Goal: Task Accomplishment & Management: Manage account settings

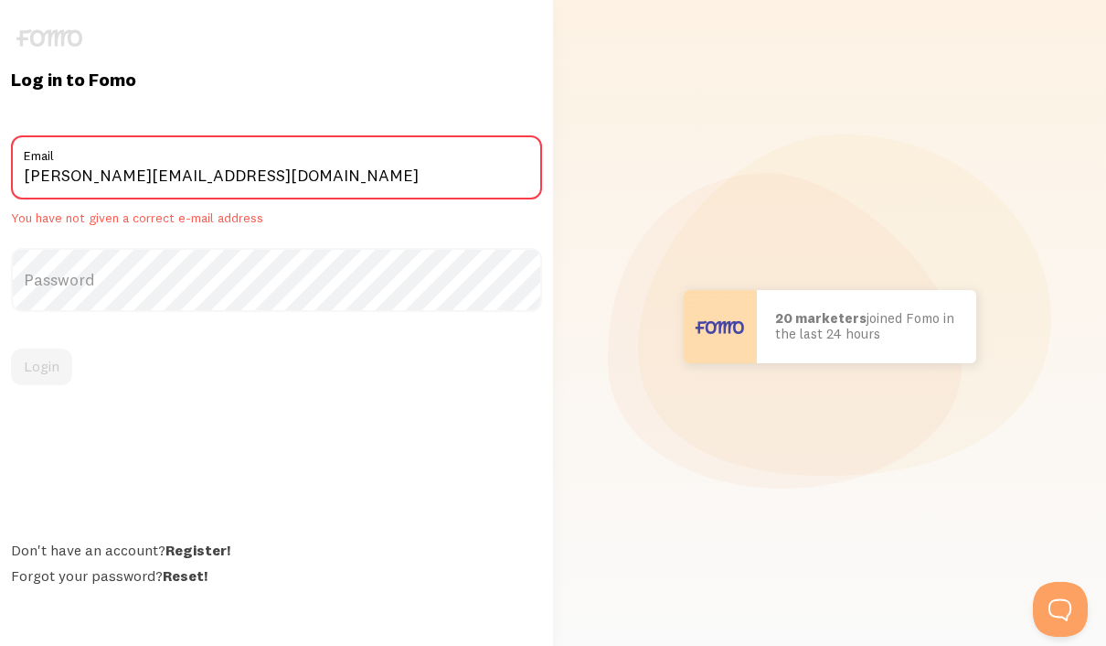
type input "[PERSON_NAME][EMAIL_ADDRESS][DOMAIN_NAME]"
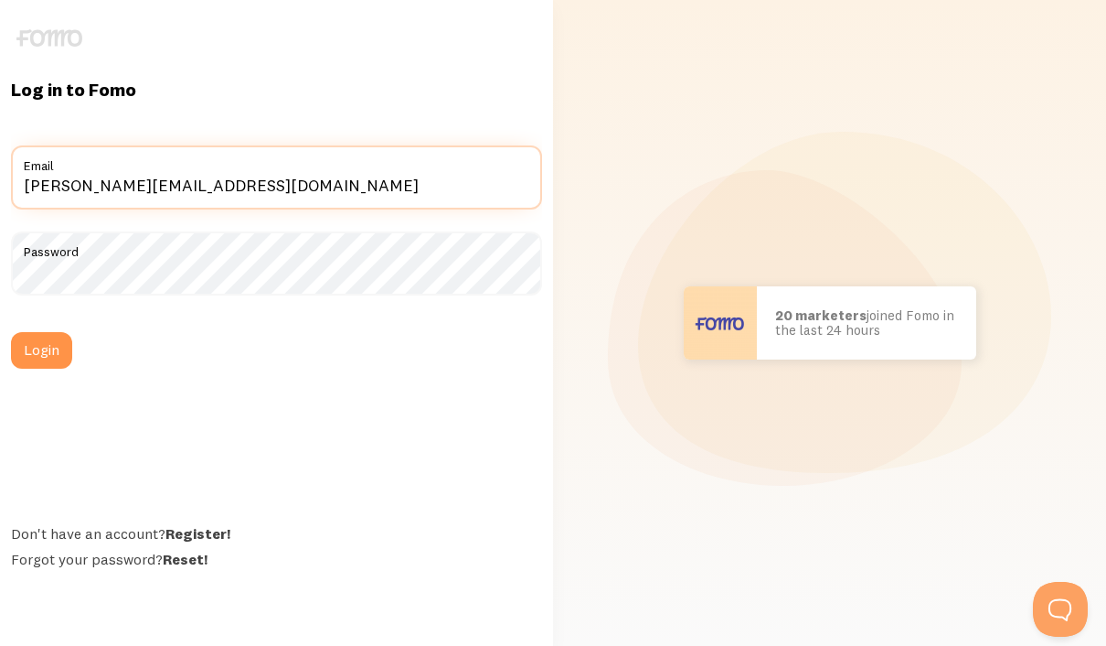
click at [41, 368] on button "Login" at bounding box center [41, 350] width 61 height 37
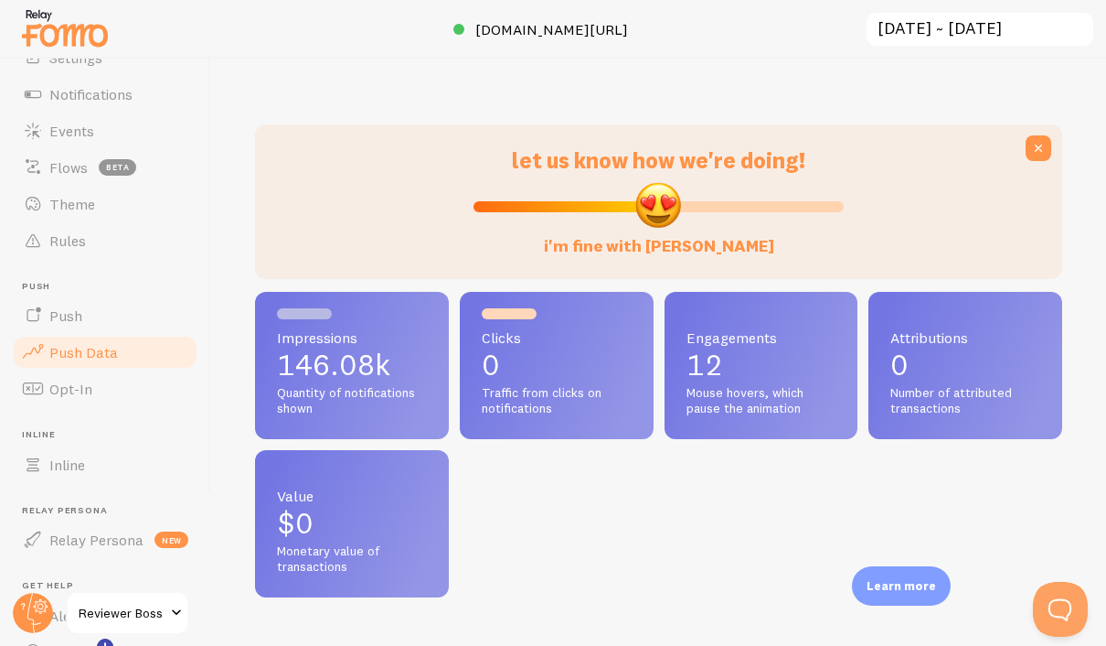
scroll to position [63, 0]
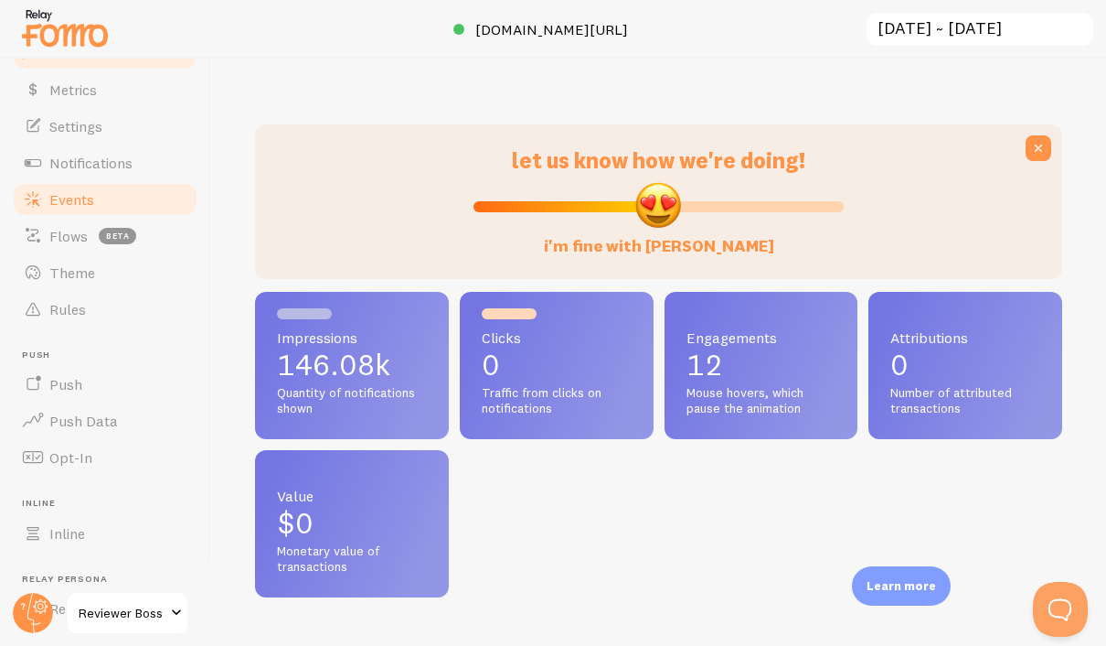
click at [74, 187] on link "Events" at bounding box center [105, 199] width 188 height 37
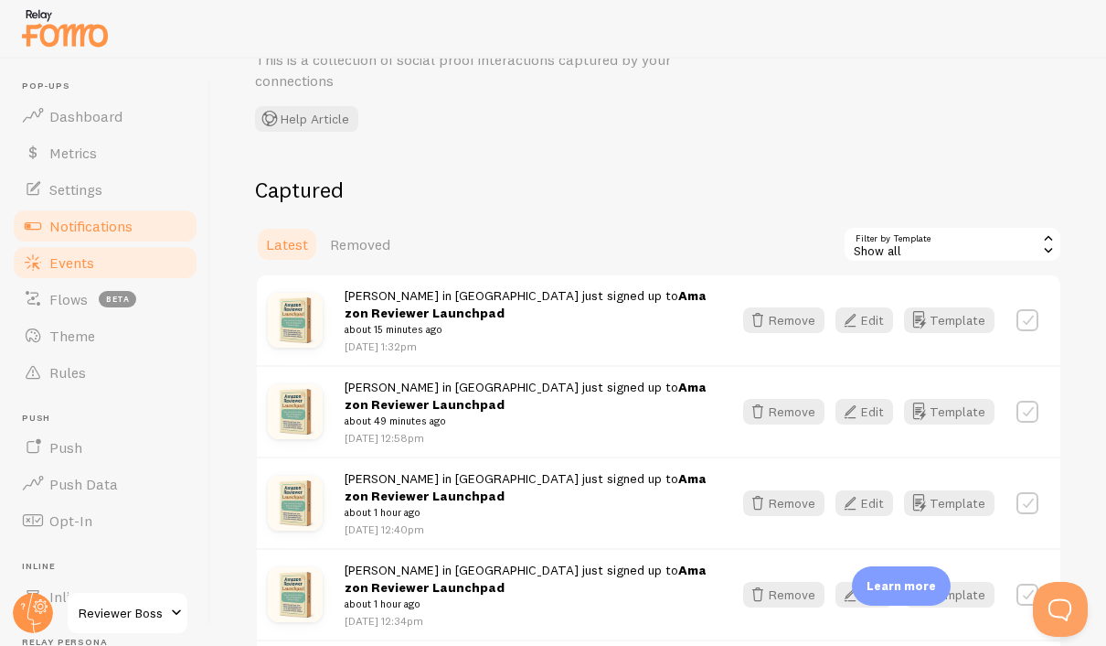
click at [70, 231] on span "Notifications" at bounding box center [90, 226] width 83 height 18
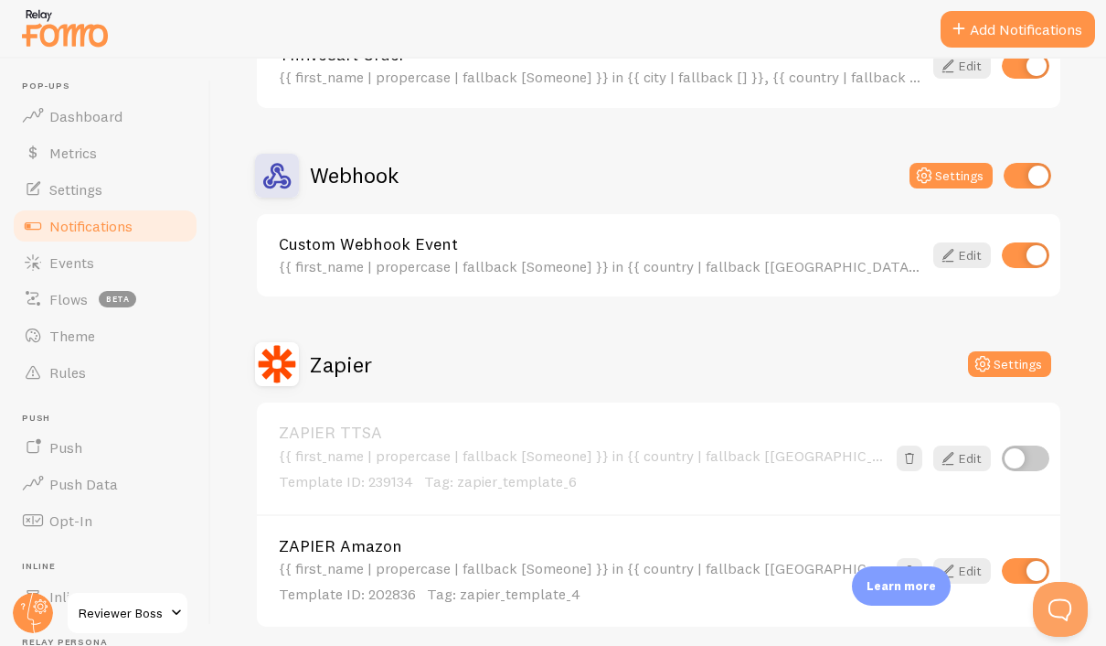
scroll to position [37, 0]
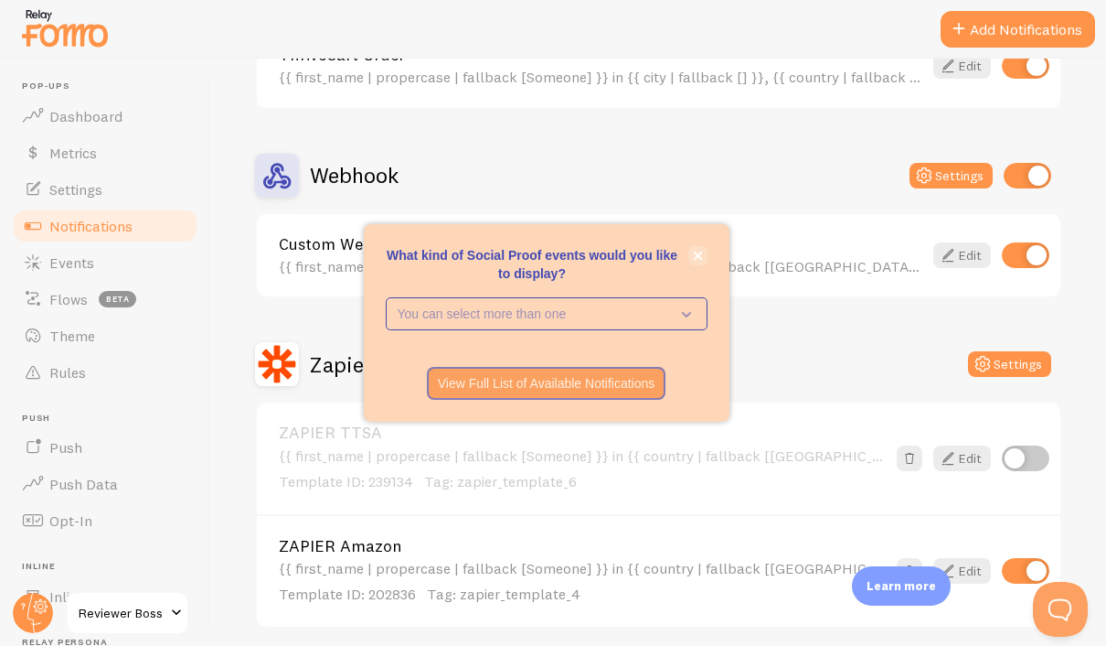
click at [699, 261] on icon "close," at bounding box center [698, 256] width 10 height 10
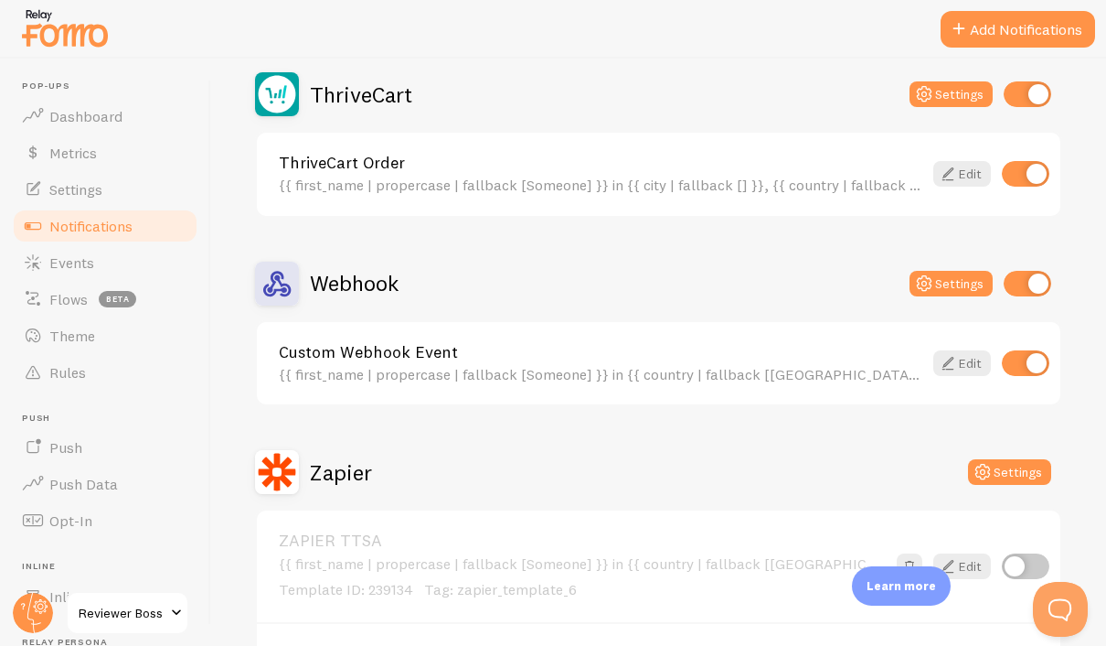
scroll to position [540, 0]
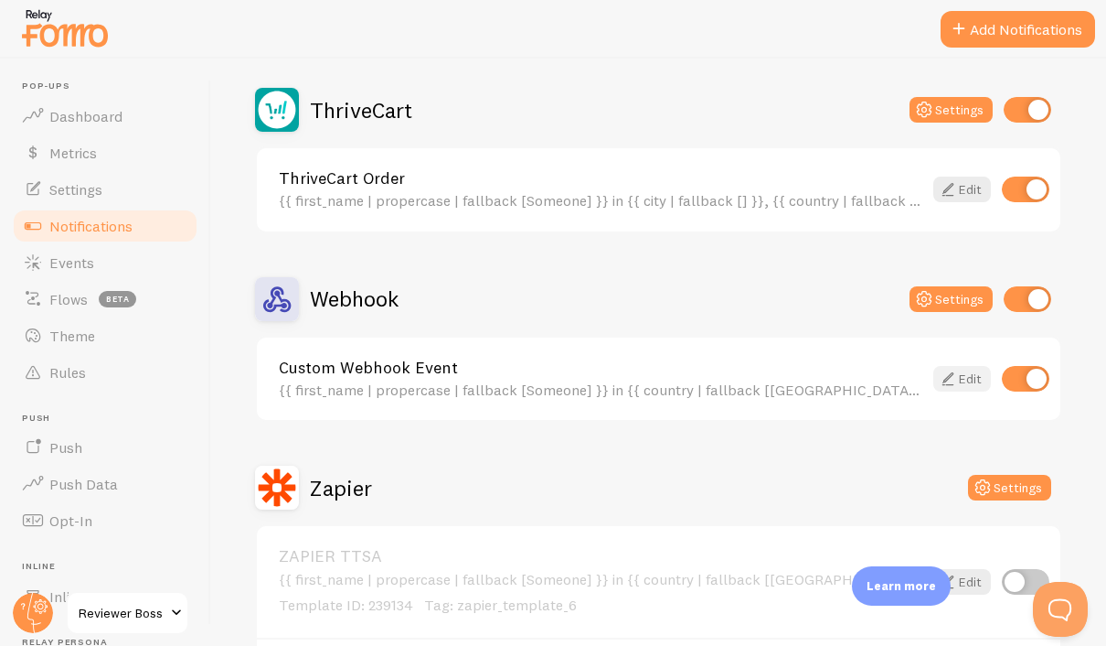
click at [954, 368] on icon at bounding box center [948, 379] width 22 height 22
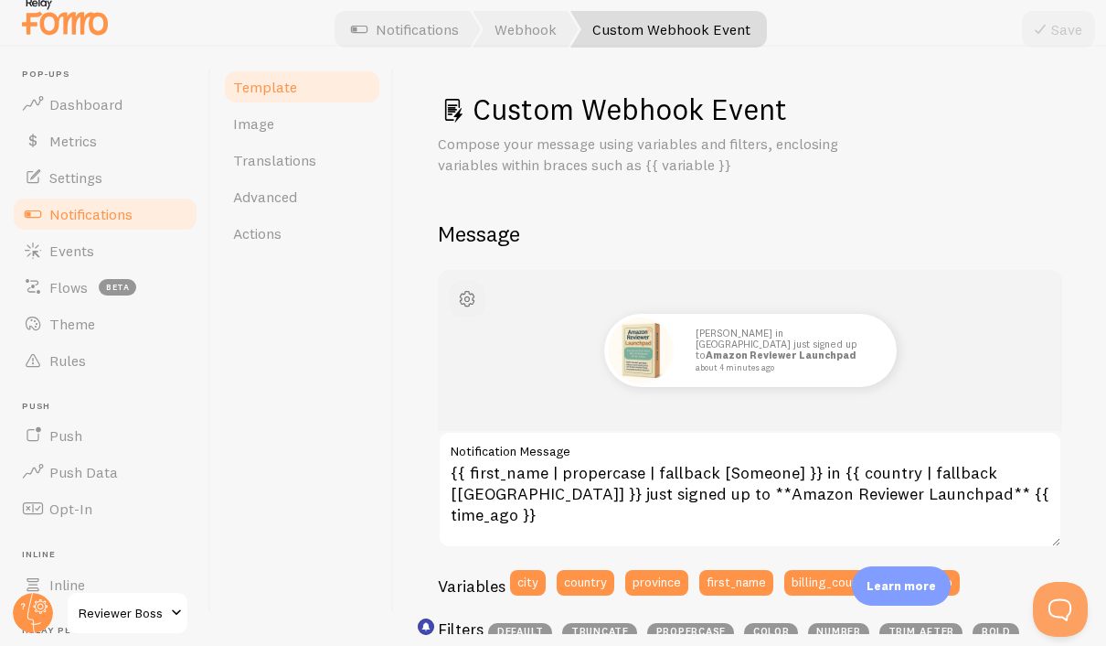
click at [470, 288] on span "button" at bounding box center [467, 299] width 22 height 22
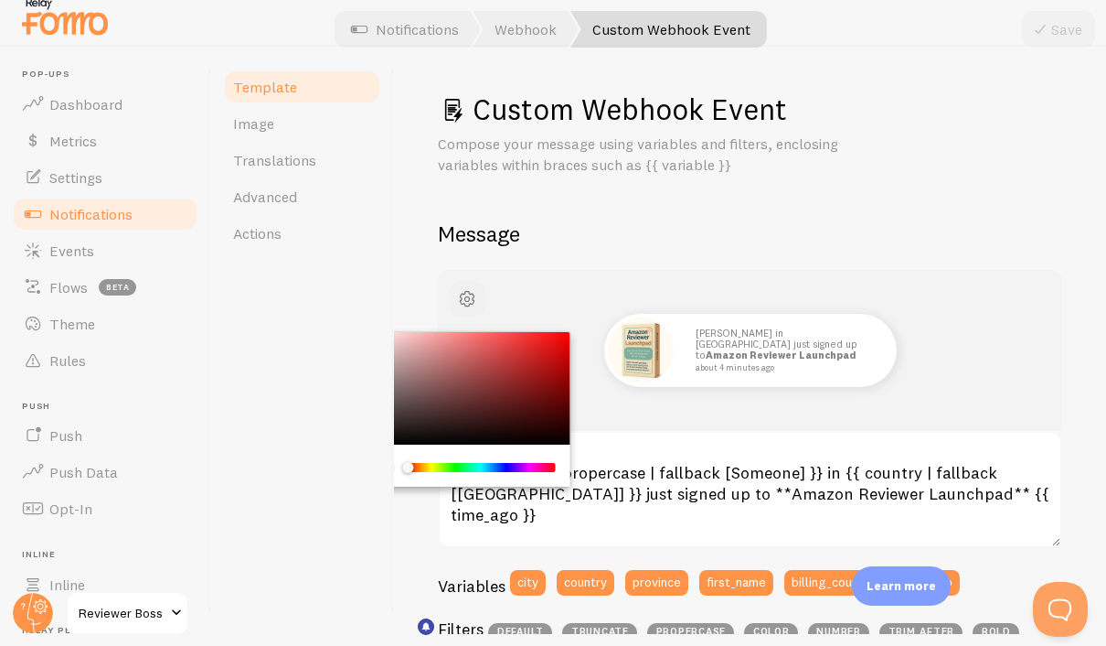
click at [470, 288] on span "button" at bounding box center [467, 299] width 22 height 22
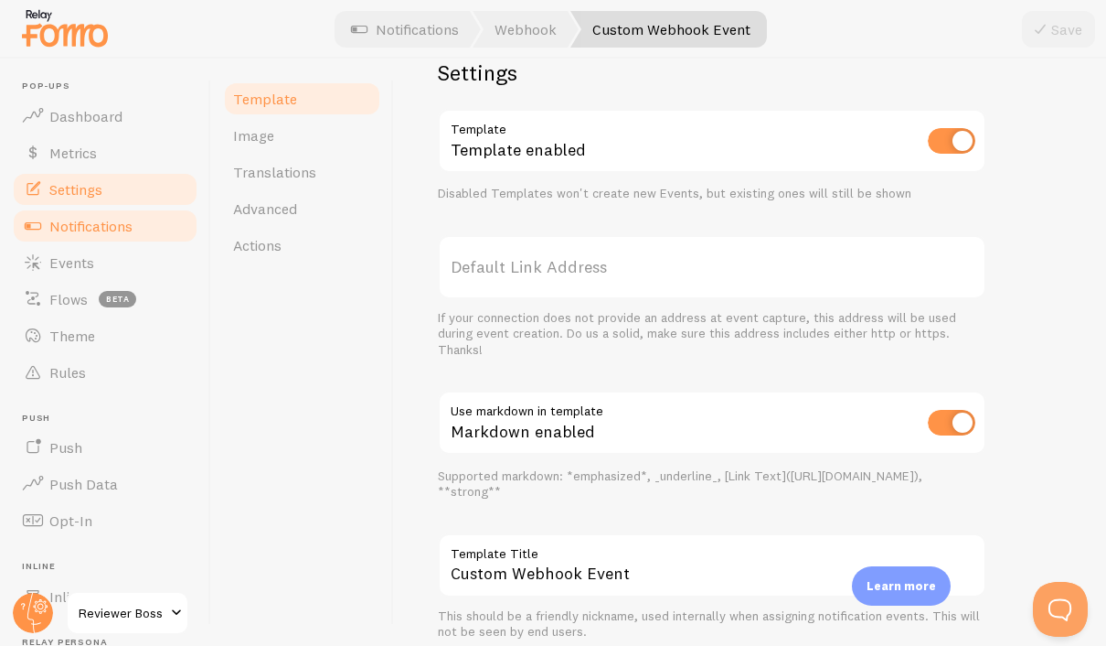
scroll to position [674, 0]
click at [40, 178] on span at bounding box center [33, 189] width 22 height 22
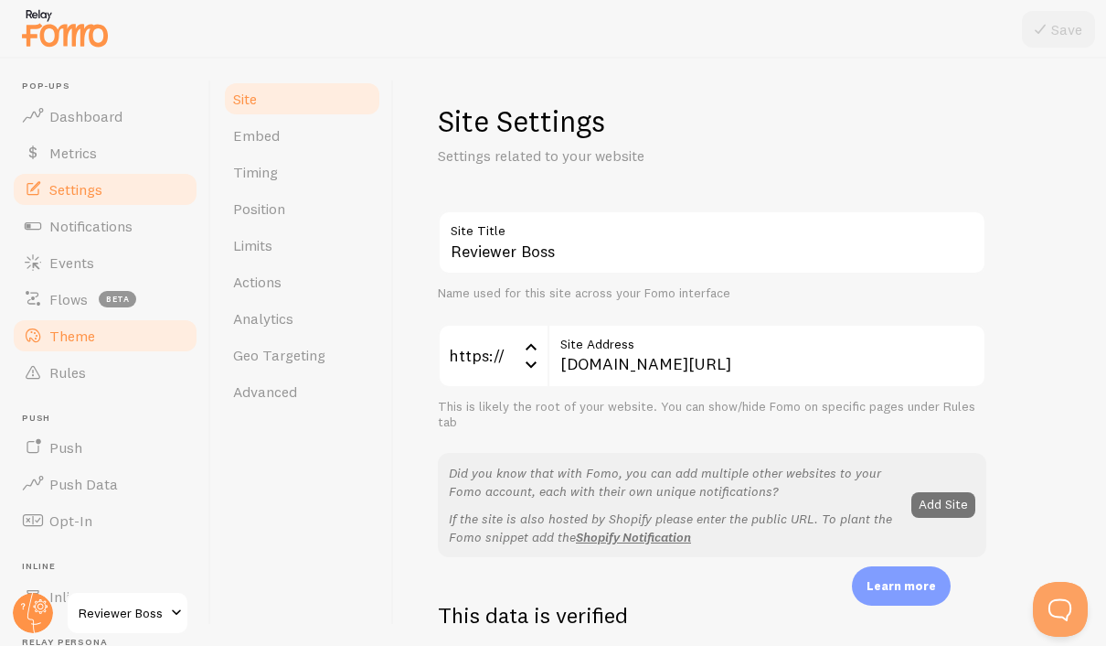
click at [69, 338] on span "Theme" at bounding box center [72, 335] width 46 height 18
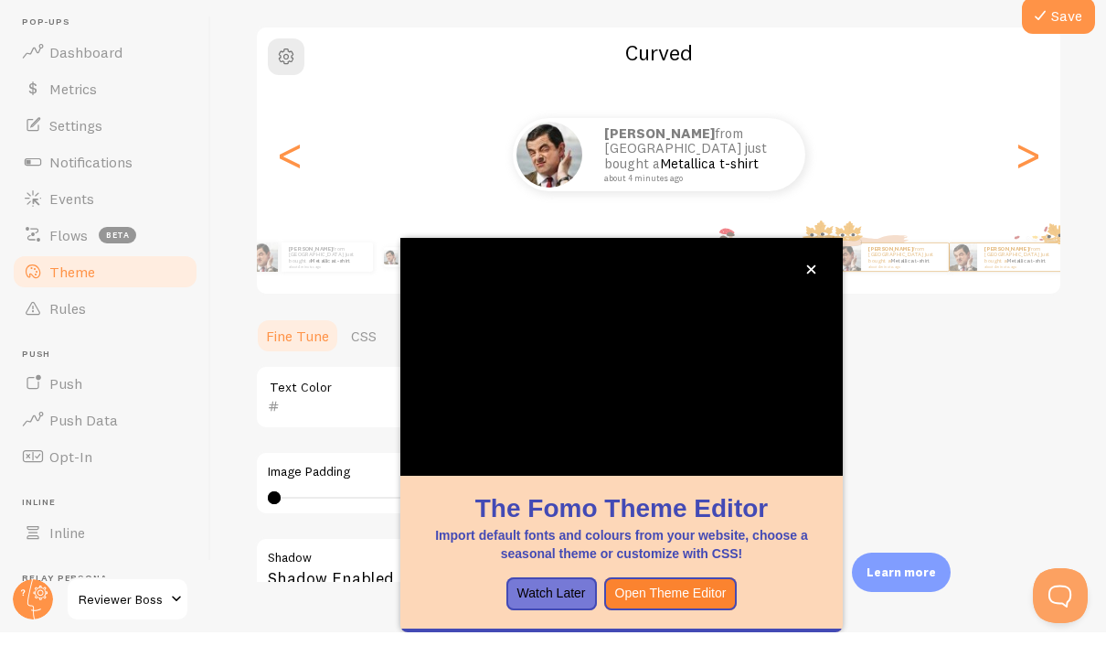
scroll to position [65, 0]
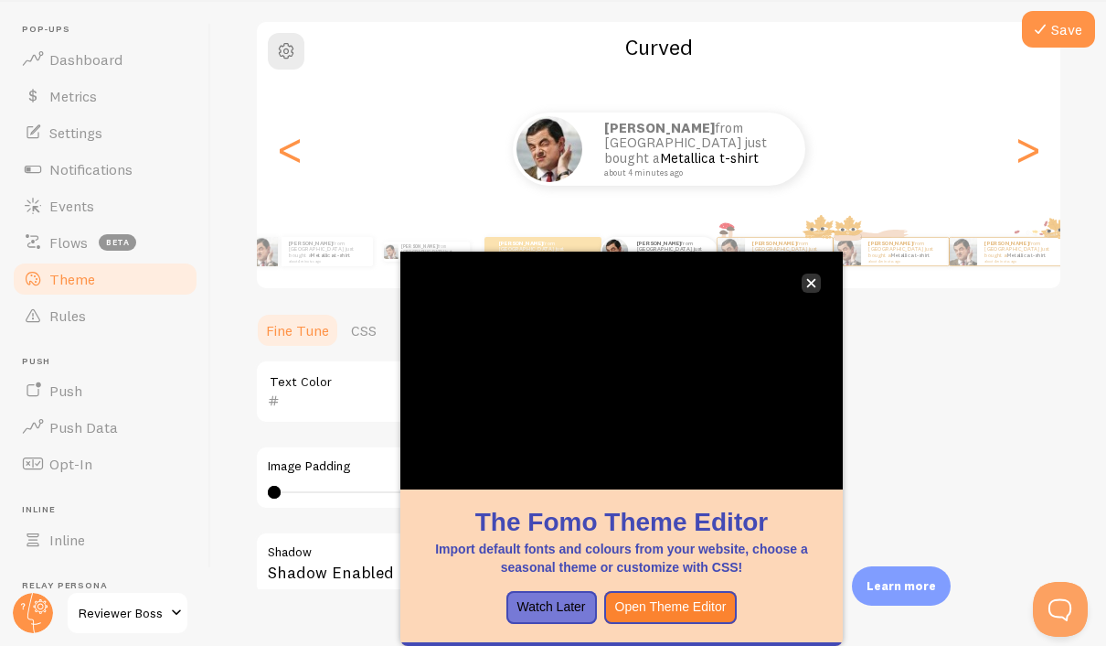
click at [812, 279] on icon "close," at bounding box center [811, 283] width 9 height 9
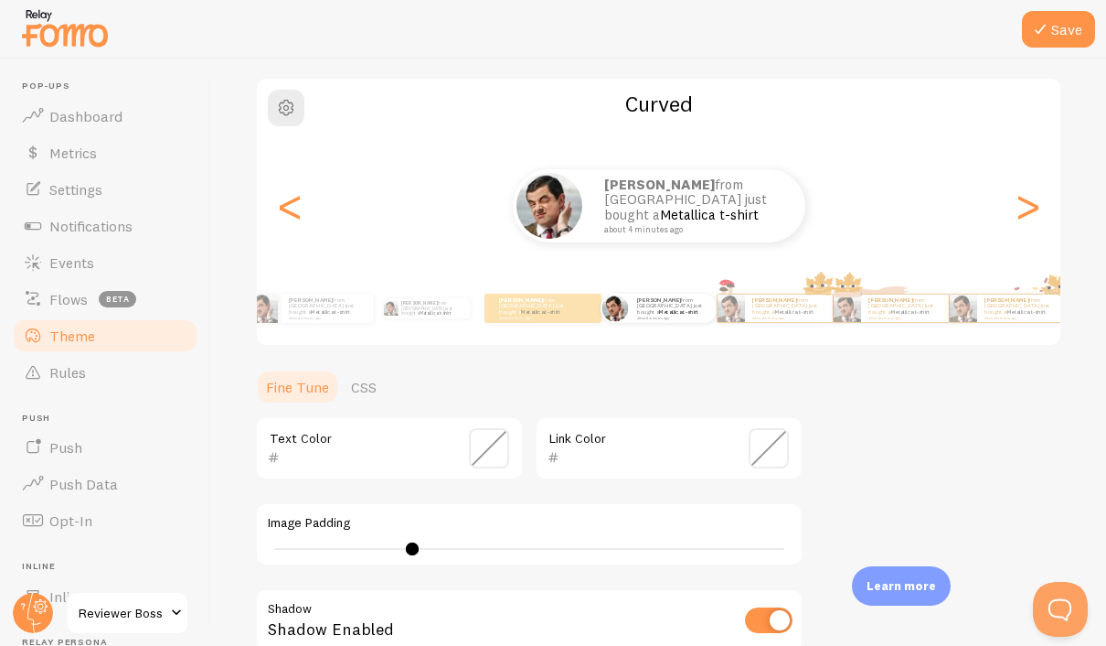
drag, startPoint x: 276, startPoint y: 483, endPoint x: 425, endPoint y: 479, distance: 149.1
click at [419, 542] on div at bounding box center [412, 548] width 13 height 13
drag, startPoint x: 425, startPoint y: 479, endPoint x: 584, endPoint y: 488, distance: 159.4
click at [584, 541] on div "26" at bounding box center [529, 548] width 523 height 15
type input "4"
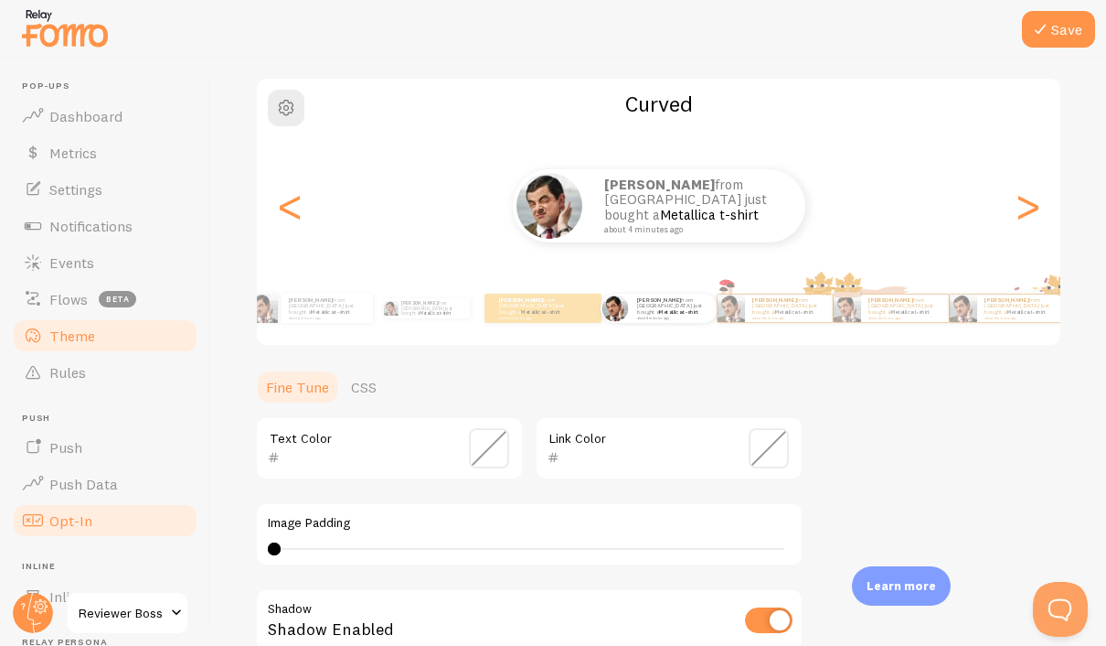
drag, startPoint x: 588, startPoint y: 483, endPoint x: 198, endPoint y: 461, distance: 391.1
click at [198, 461] on main "Pop-ups Dashboard Metrics Settings Notifications Events Flows beta Theme Rules …" at bounding box center [553, 352] width 1106 height 587
click at [985, 452] on div "Theme Choose a theme for your notifications Curved Vlad from United States just…" at bounding box center [658, 403] width 807 height 868
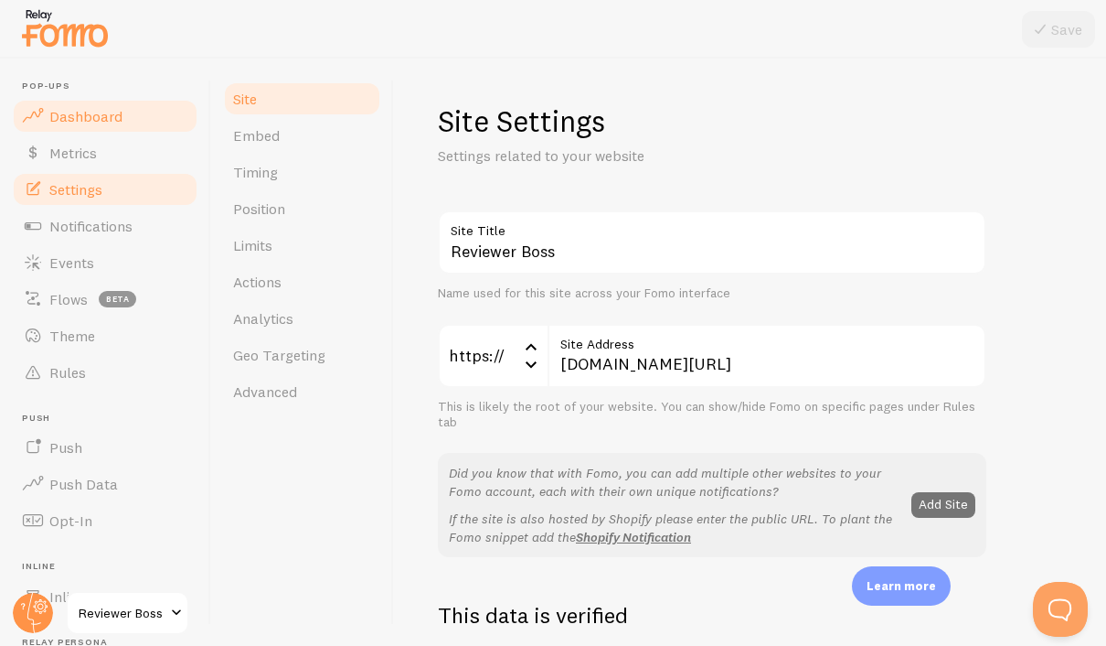
click at [52, 109] on span "Dashboard" at bounding box center [85, 116] width 73 height 18
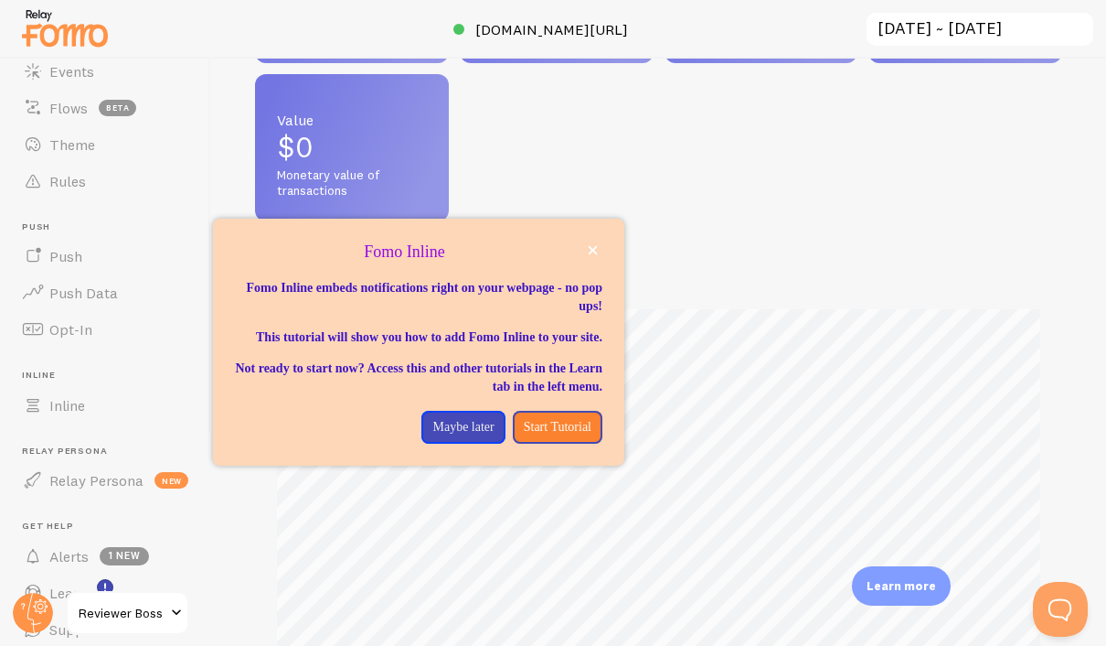
scroll to position [62, 0]
click at [593, 246] on icon "close," at bounding box center [593, 250] width 9 height 9
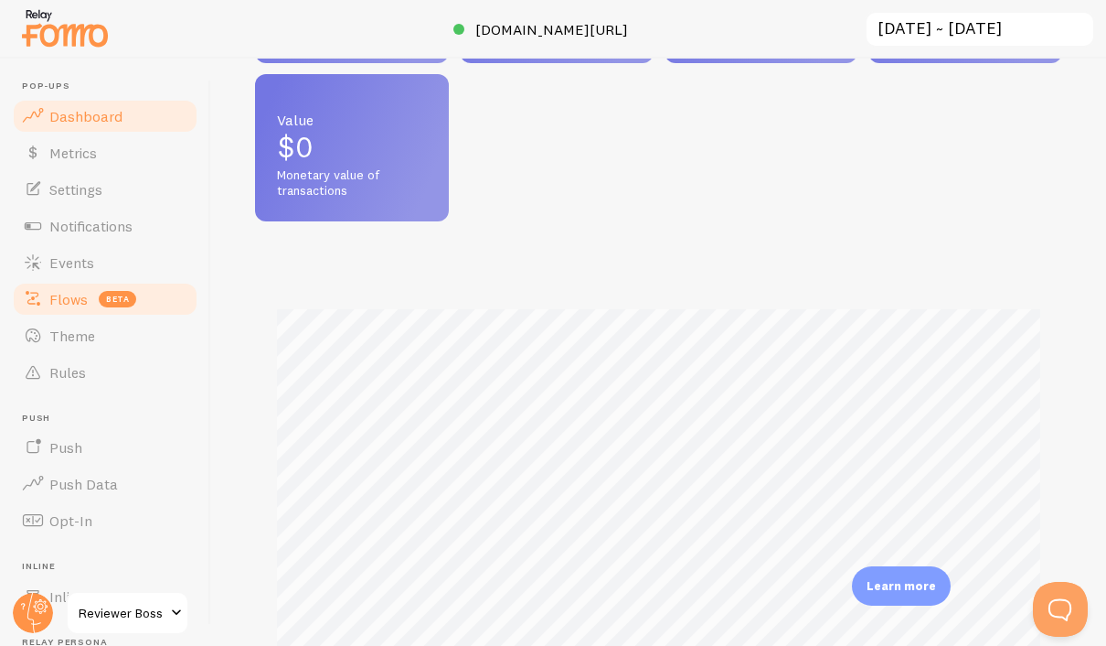
scroll to position [0, 0]
click at [89, 253] on span "Events" at bounding box center [71, 262] width 45 height 18
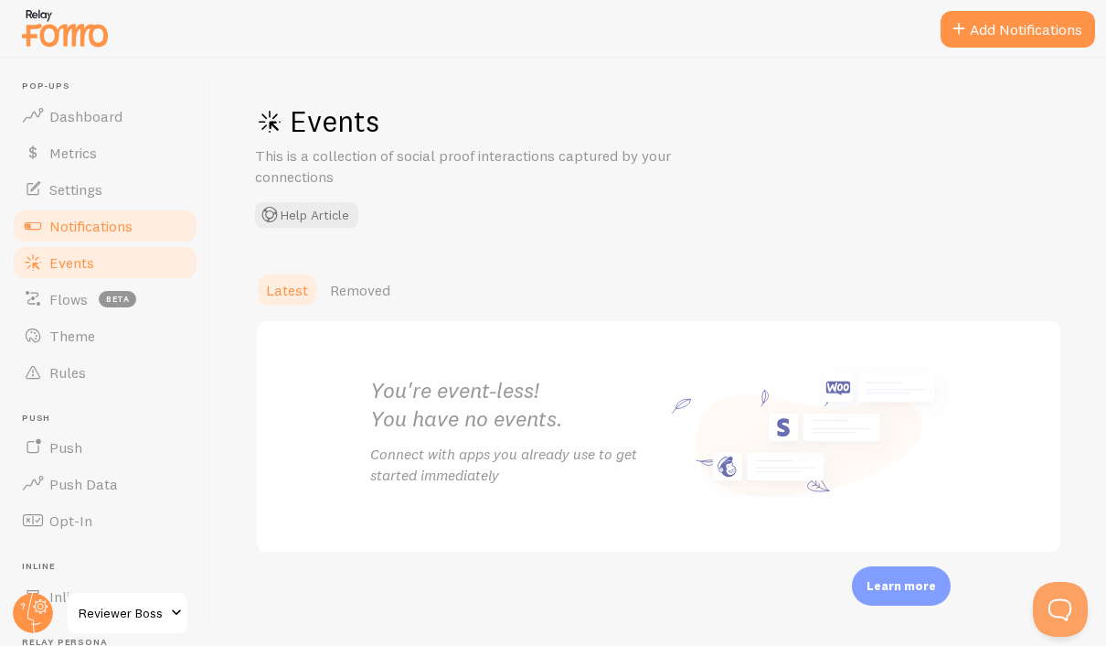
click at [95, 224] on span "Notifications" at bounding box center [90, 226] width 83 height 18
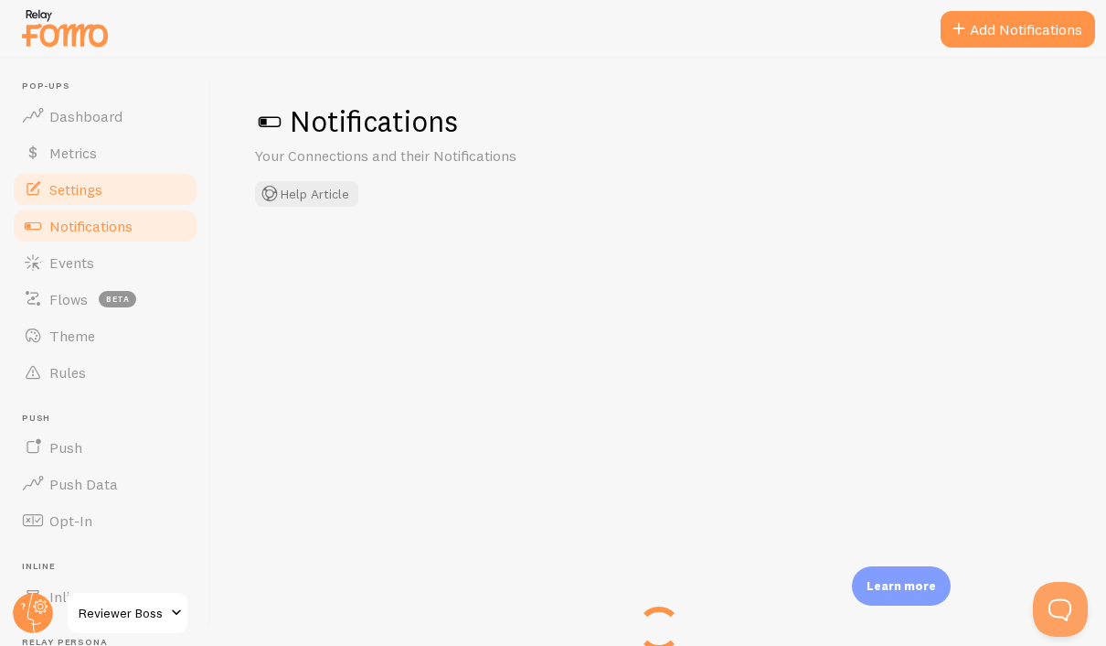
click at [65, 197] on span "Settings" at bounding box center [75, 189] width 53 height 18
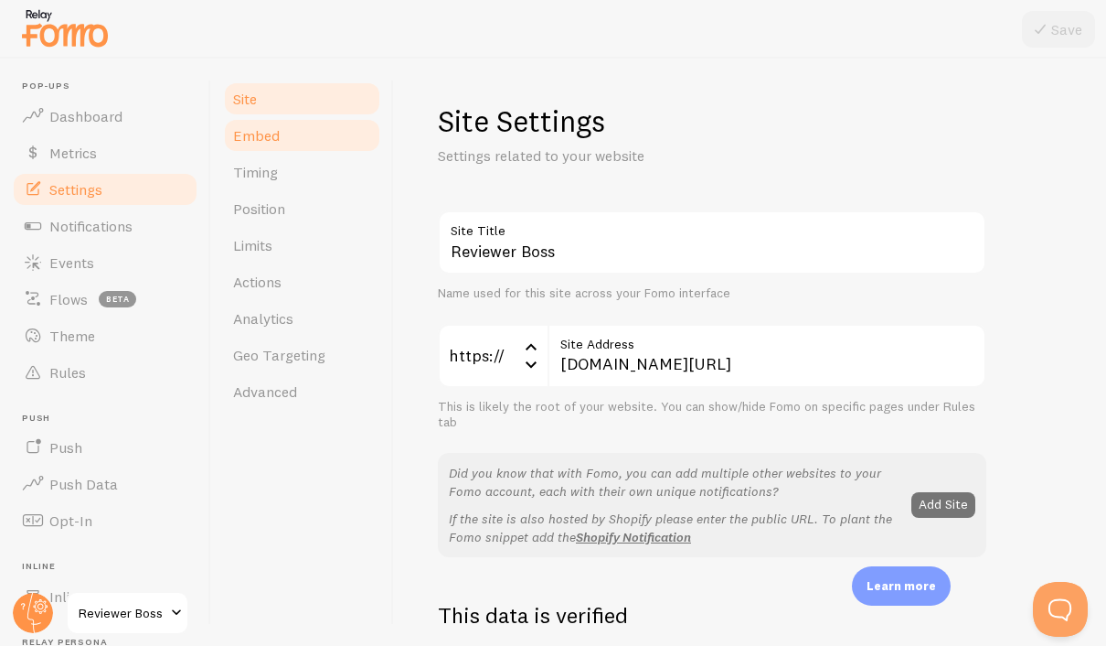
click at [260, 148] on link "Embed" at bounding box center [302, 135] width 160 height 37
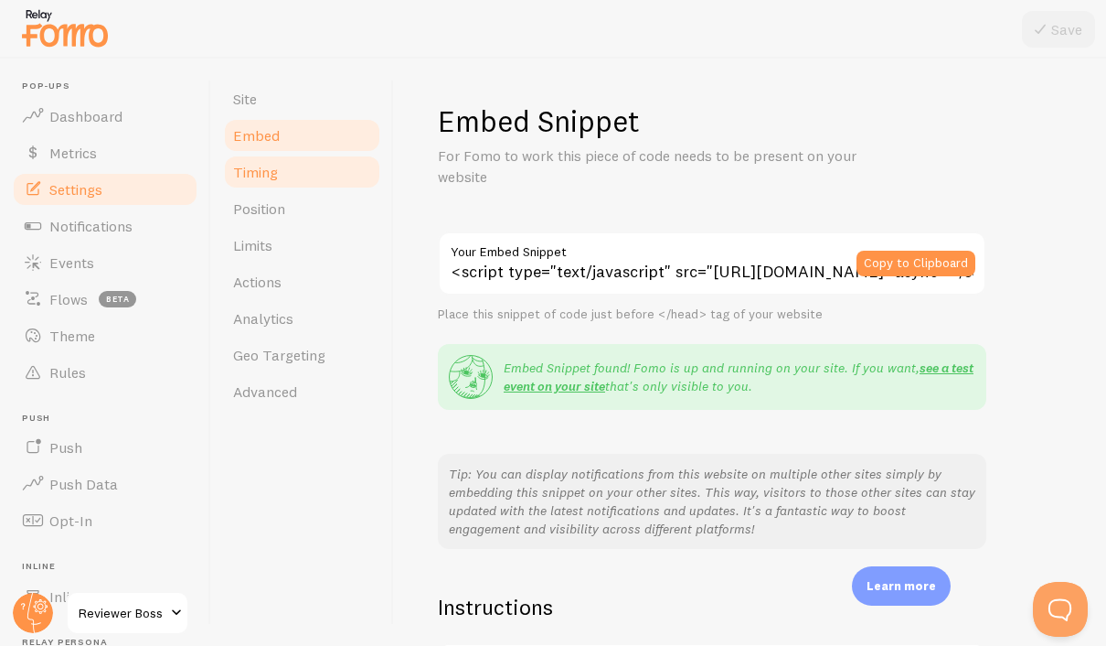
click at [256, 184] on link "Timing" at bounding box center [302, 172] width 160 height 37
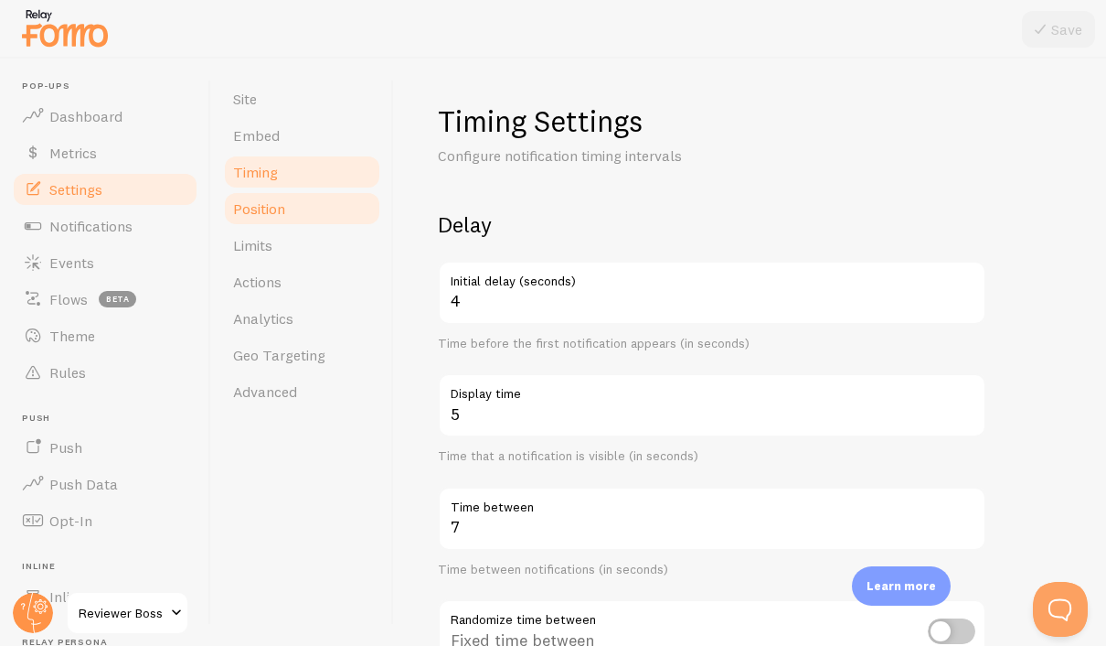
click at [256, 205] on span "Position" at bounding box center [259, 208] width 52 height 18
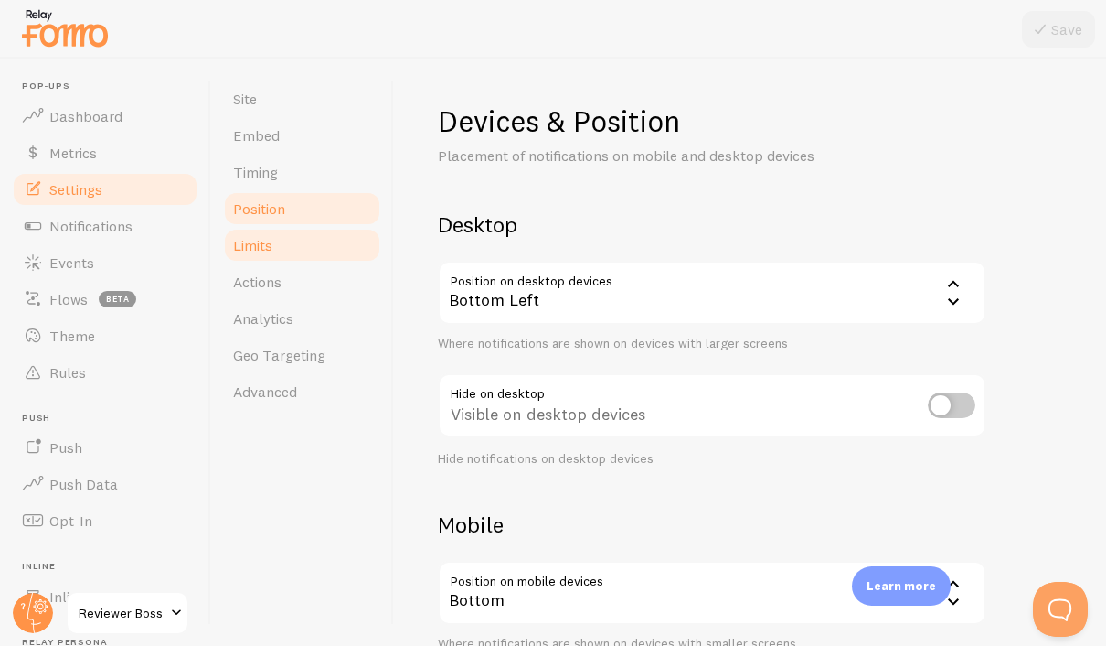
click at [261, 247] on span "Limits" at bounding box center [252, 245] width 39 height 18
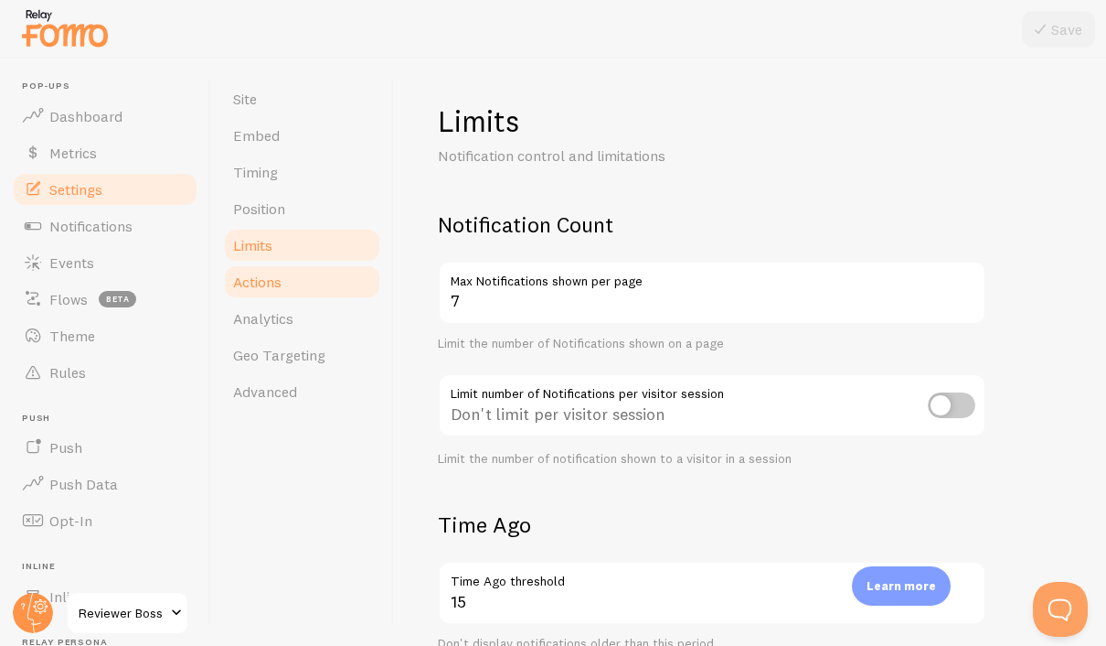
click at [263, 285] on span "Actions" at bounding box center [257, 281] width 48 height 18
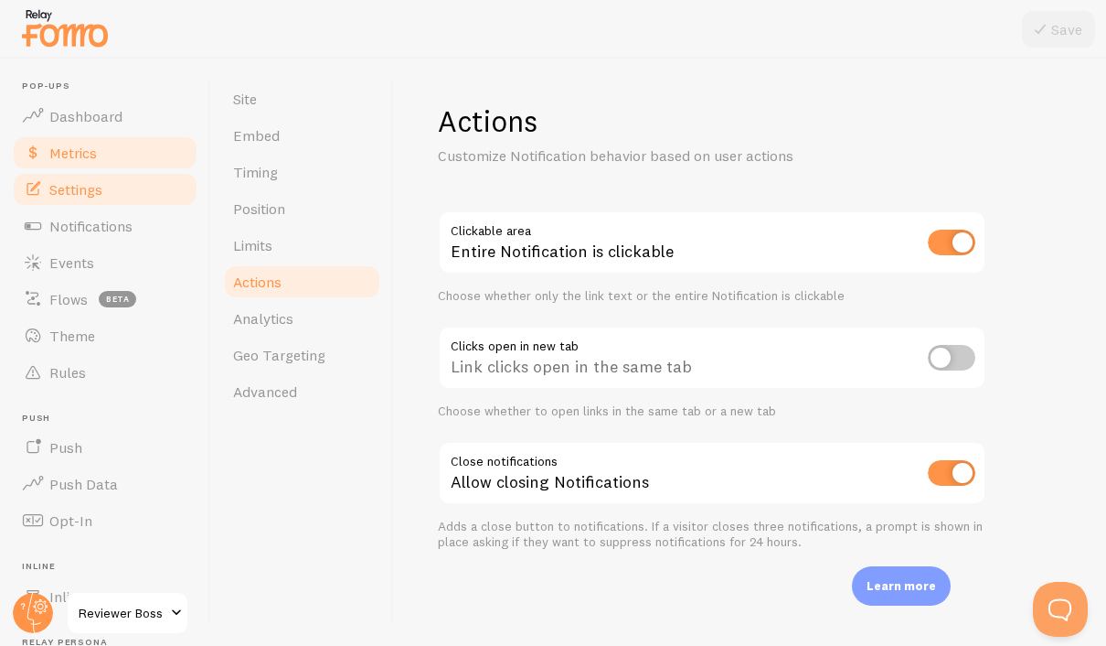
click at [62, 154] on span "Metrics" at bounding box center [73, 153] width 48 height 18
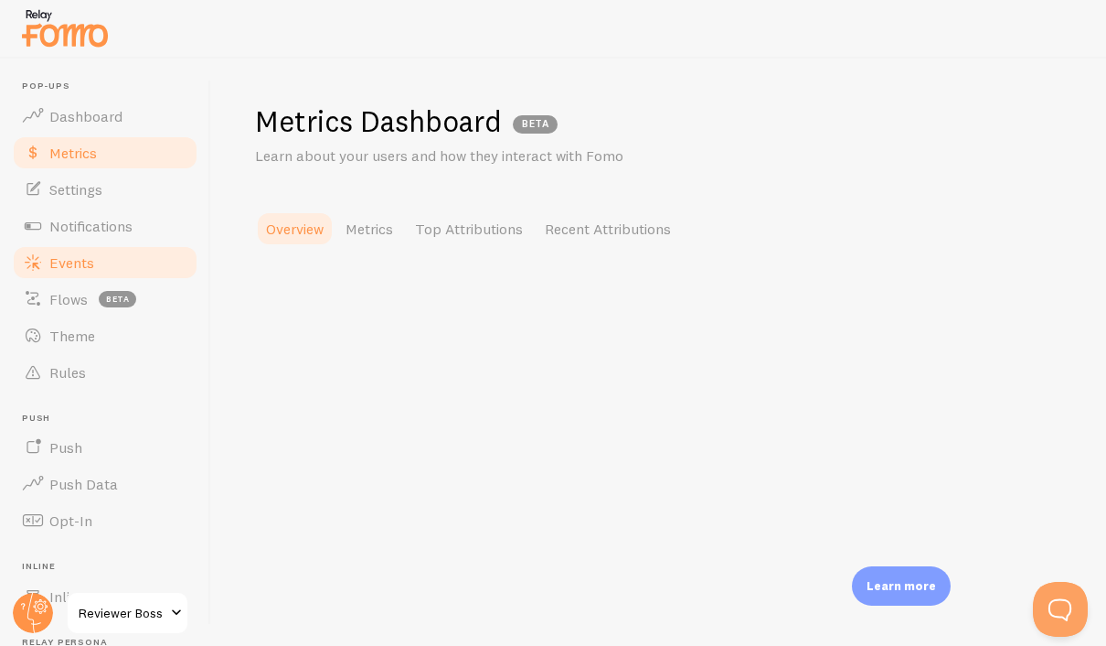
click at [62, 264] on span "Events" at bounding box center [71, 262] width 45 height 18
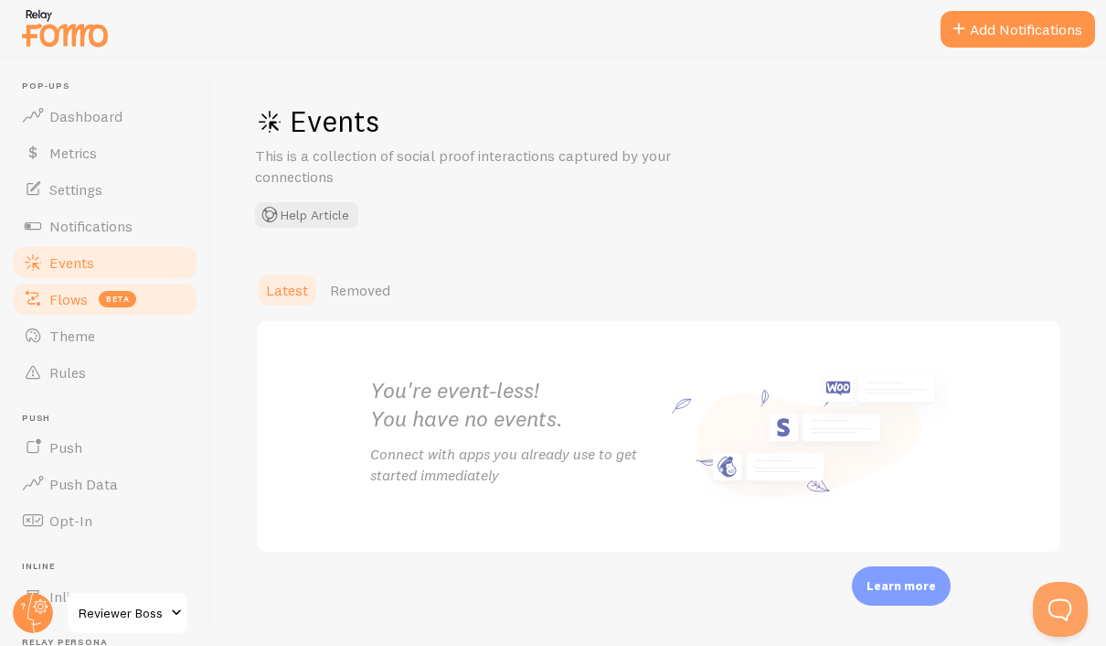
click at [61, 293] on span "Flows" at bounding box center [68, 299] width 38 height 18
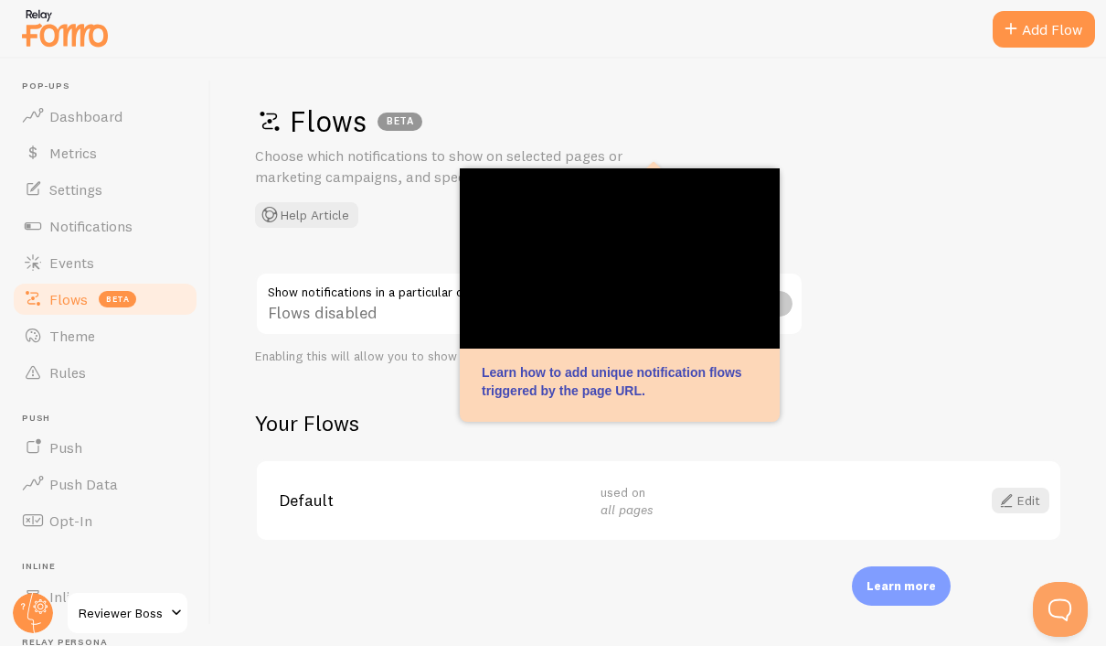
click at [915, 297] on div "Flows BETA Choose which notifications to show on selected pages or marketing ca…" at bounding box center [658, 352] width 895 height 587
click at [865, 326] on div "Flows BETA Choose which notifications to show on selected pages or marketing ca…" at bounding box center [658, 352] width 895 height 587
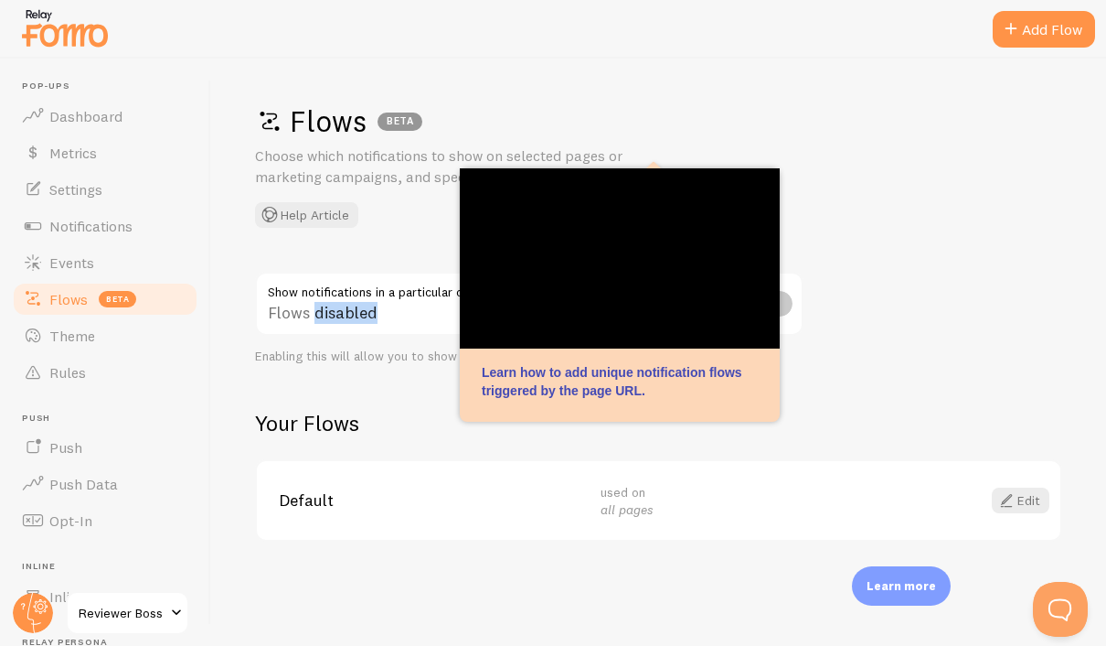
click at [865, 326] on div "Flows BETA Choose which notifications to show on selected pages or marketing ca…" at bounding box center [658, 352] width 895 height 587
click at [39, 319] on link "Theme" at bounding box center [105, 335] width 188 height 37
